Goal: Check status: Check status

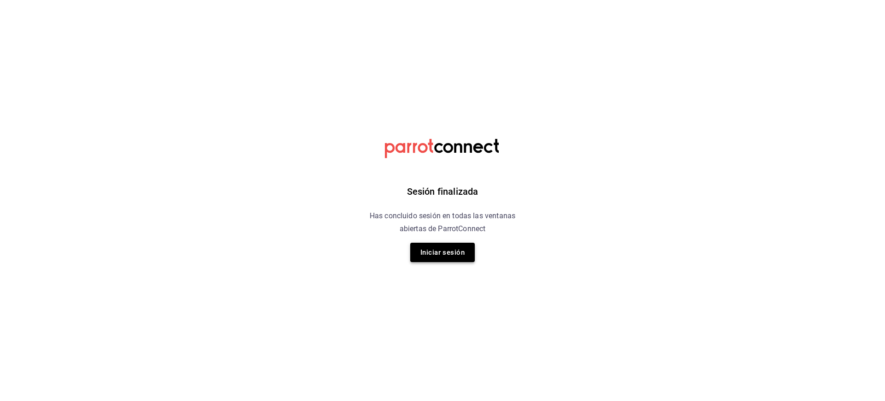
click at [442, 246] on button "Iniciar sesión" at bounding box center [442, 252] width 65 height 19
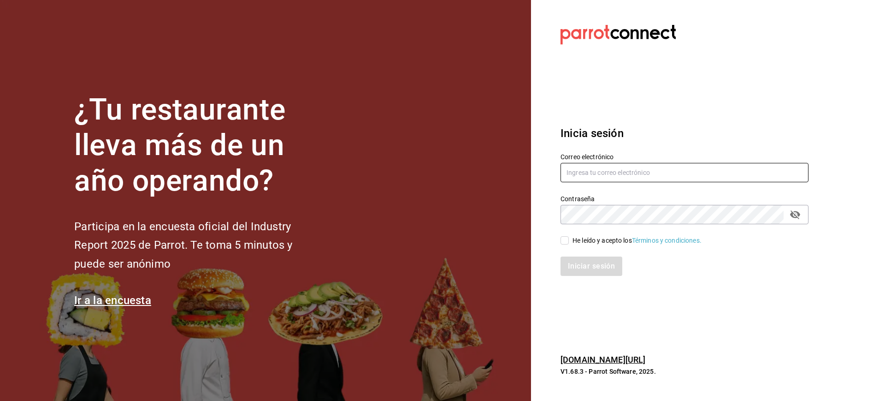
type input "[PERSON_NAME][EMAIL_ADDRESS][PERSON_NAME][DOMAIN_NAME]"
click at [564, 243] on input "He leído y acepto los Términos y condiciones." at bounding box center [565, 240] width 8 height 8
checkbox input "true"
click at [600, 272] on button "Iniciar sesión" at bounding box center [592, 265] width 63 height 19
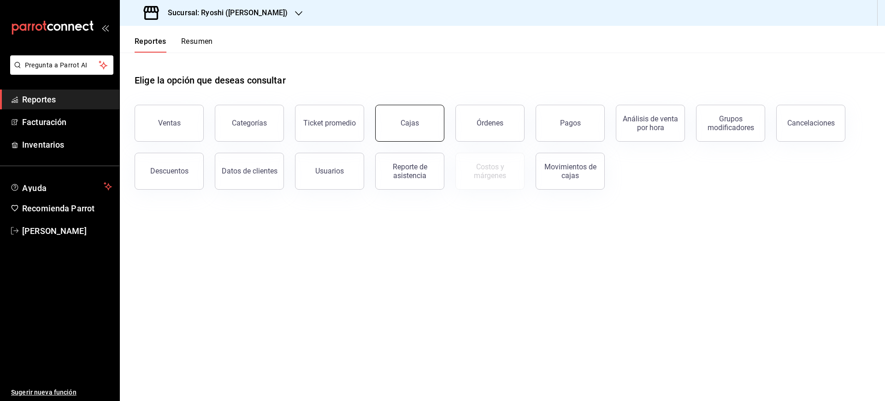
click at [413, 118] on button "Cajas" at bounding box center [409, 123] width 69 height 37
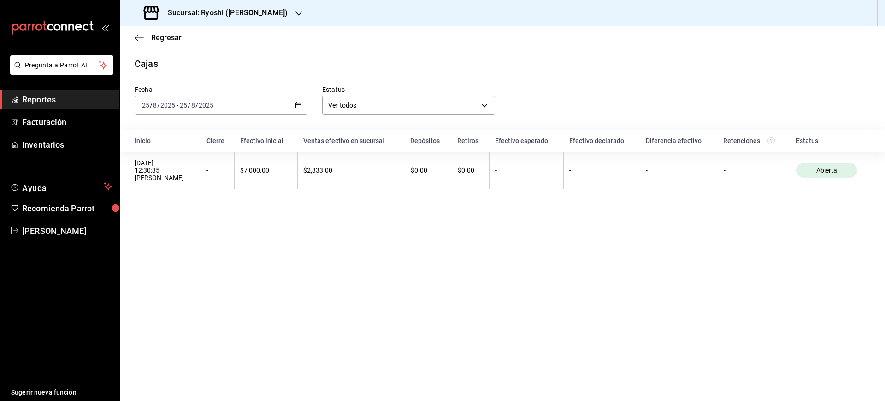
click at [255, 9] on h3 "Sucursal: Ryoshi (Polanco)" at bounding box center [223, 12] width 127 height 11
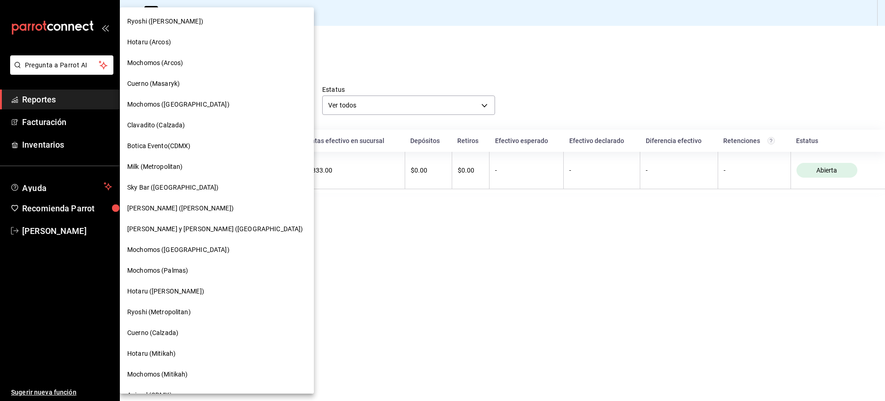
click at [187, 82] on div "Cuerno (Masaryk)" at bounding box center [216, 84] width 179 height 10
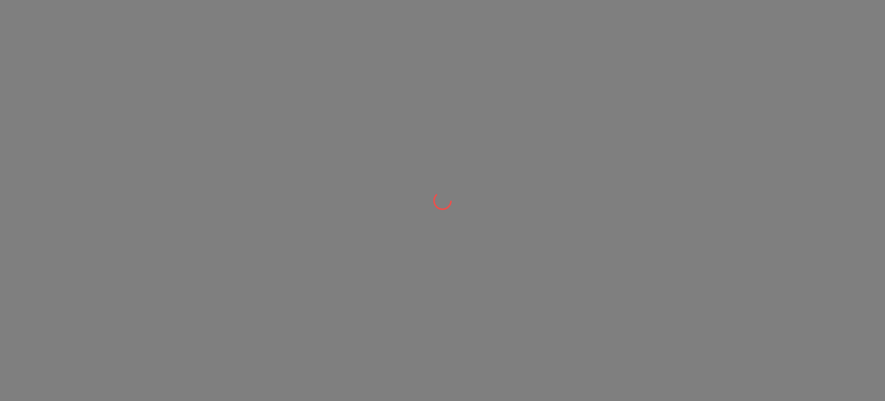
click at [510, 133] on div at bounding box center [442, 200] width 885 height 401
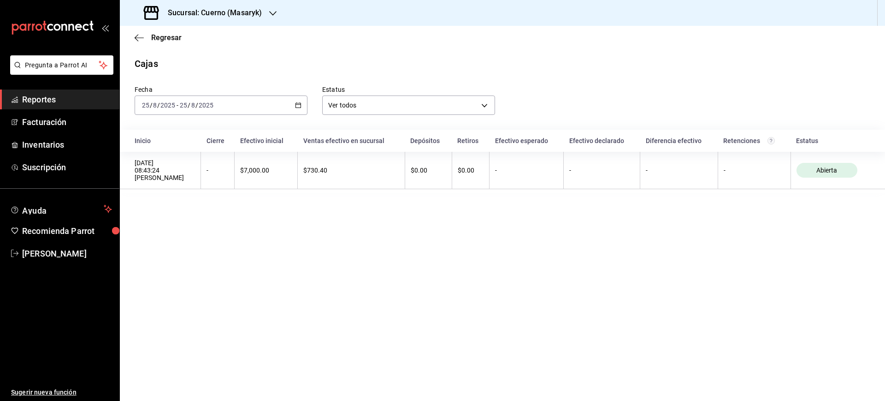
click at [297, 110] on div "2025-08-25 25 / 8 / 2025 - 2025-08-25 25 / 8 / 2025" at bounding box center [221, 104] width 173 height 19
click at [190, 231] on li "Rango de fechas" at bounding box center [178, 236] width 86 height 21
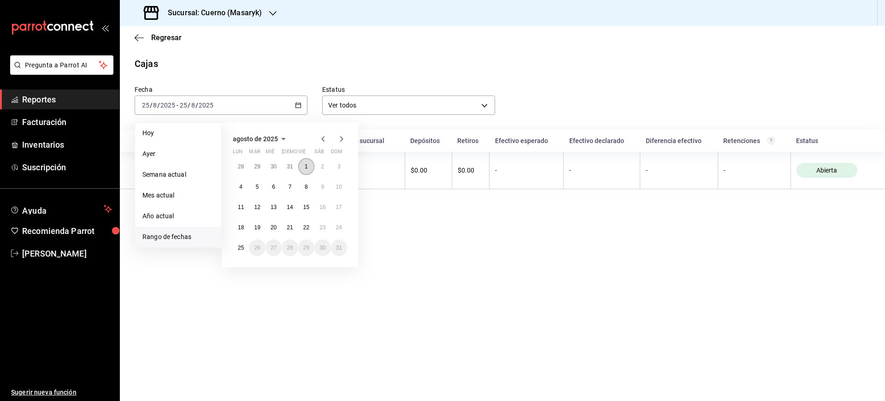
click at [306, 167] on abbr "1" at bounding box center [306, 166] width 3 height 6
click at [271, 228] on abbr "20" at bounding box center [274, 227] width 6 height 6
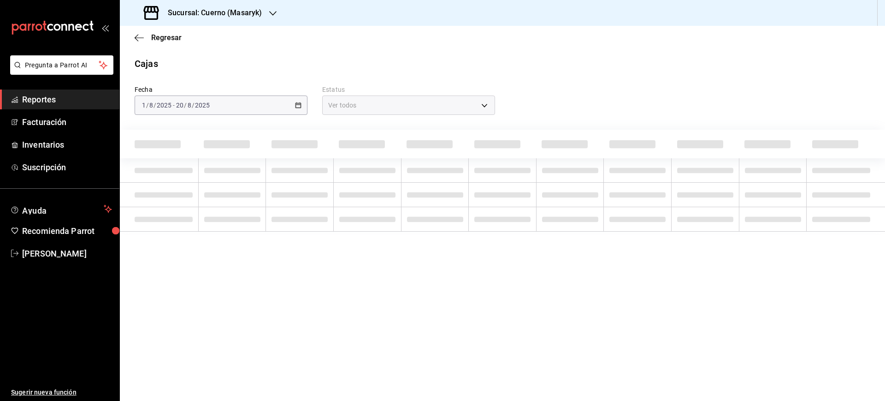
click at [463, 320] on main "Regresar Cajas Fecha 2025-08-01 1 / 8 / 2025 - 2025-08-20 20 / 8 / 2025 Estatus…" at bounding box center [502, 213] width 765 height 375
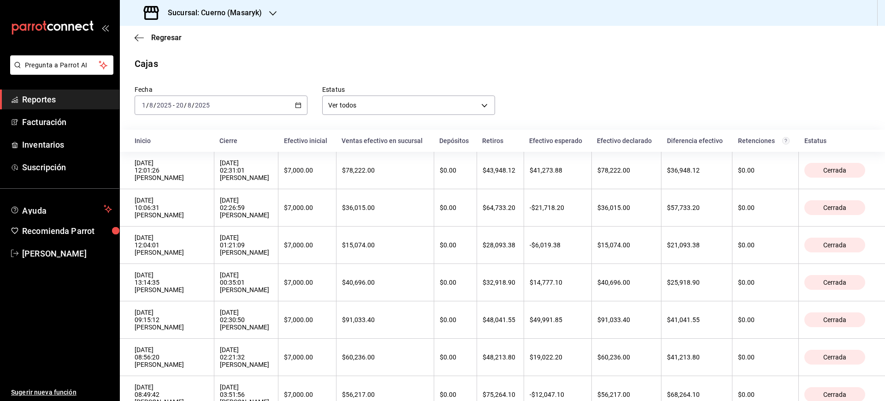
click at [664, 83] on div "Fecha 2025-08-01 1 / 8 / 2025 - 2025-08-20 20 / 8 / 2025 Estatus Ver todos ALL" at bounding box center [495, 93] width 751 height 44
